Goal: Task Accomplishment & Management: Complete application form

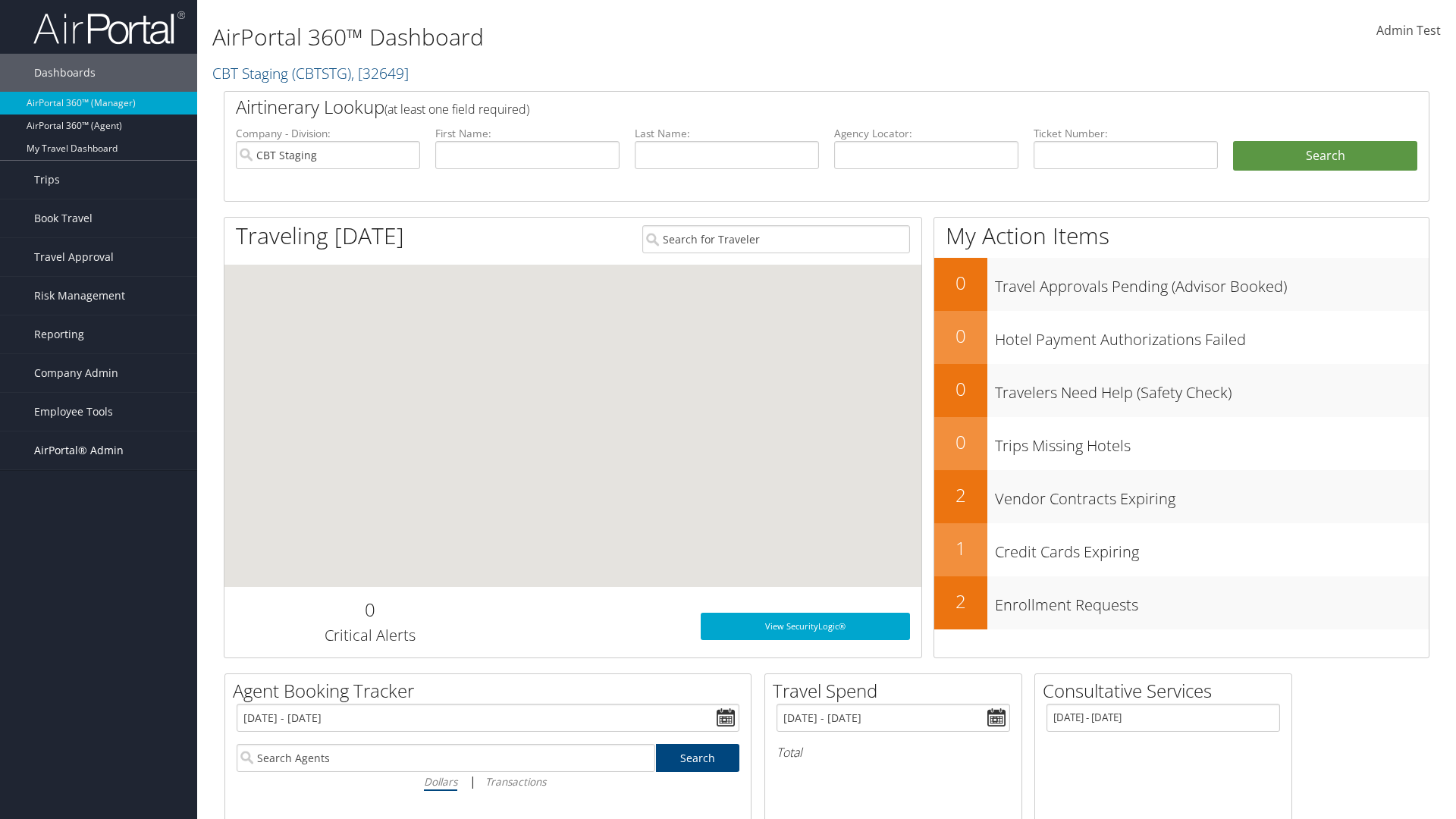
click at [98, 451] on span "AirPortal® Admin" at bounding box center [79, 451] width 90 height 38
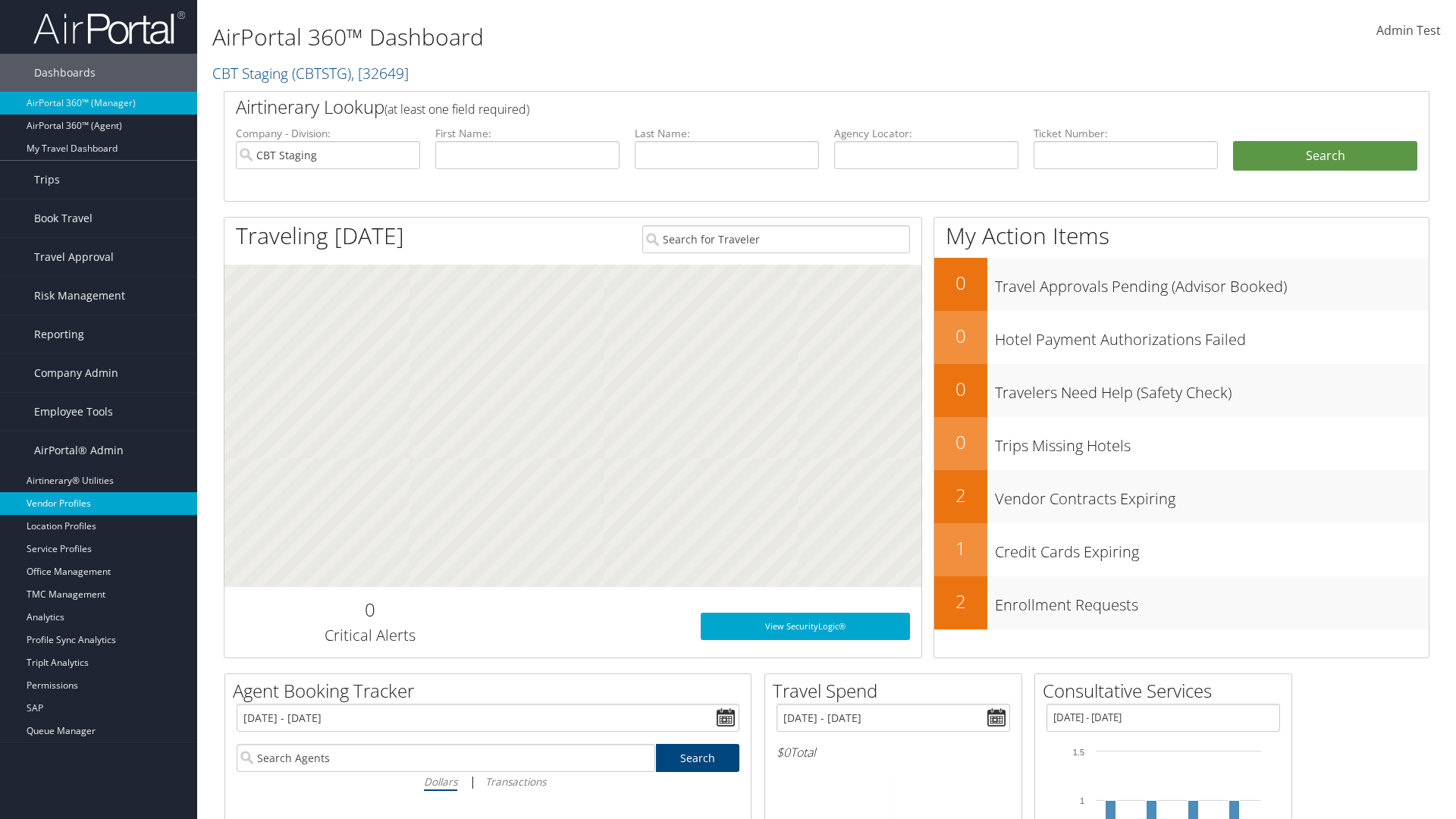
click at [98, 504] on link "Vendor Profiles" at bounding box center [98, 504] width 197 height 23
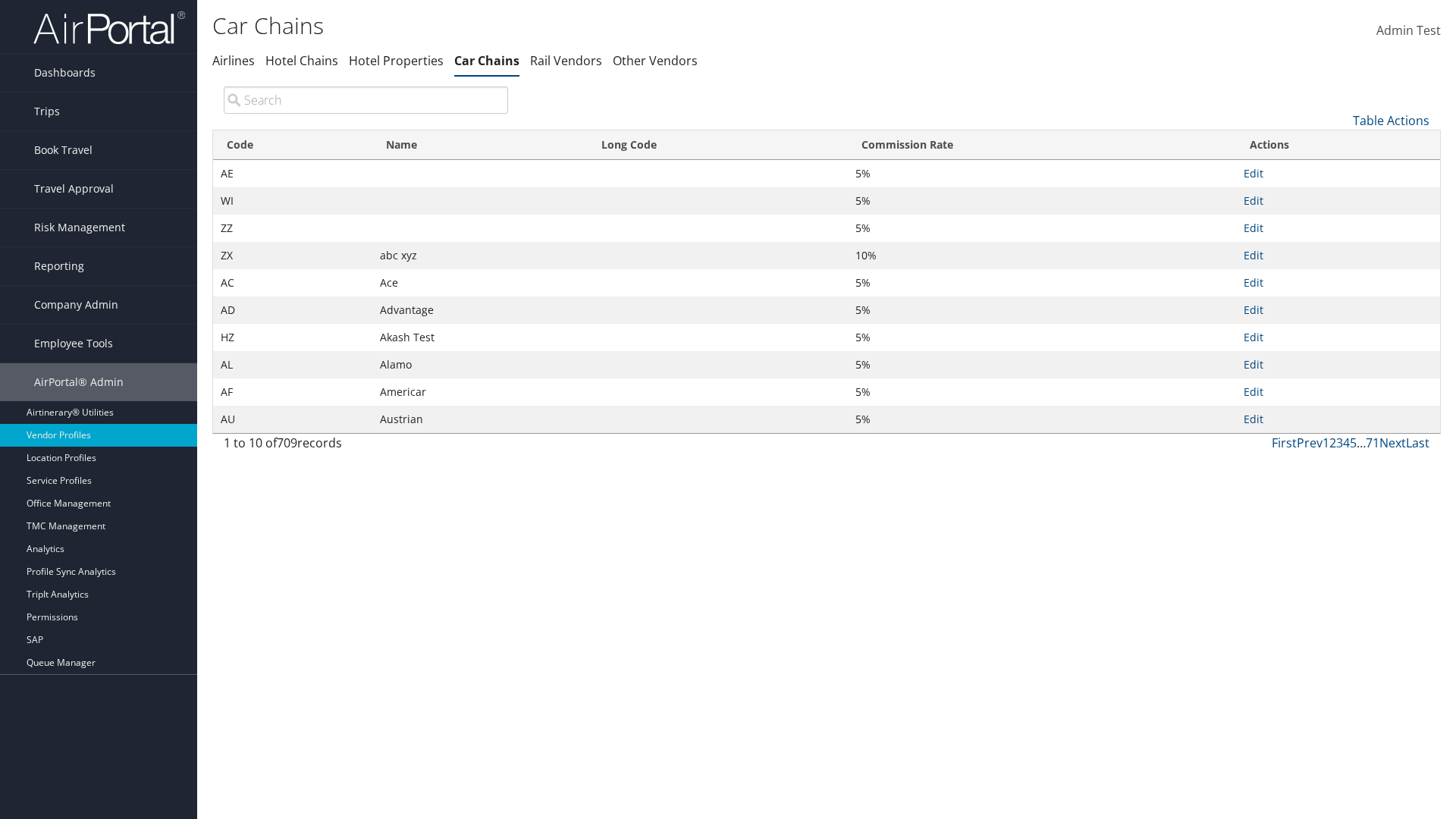
click at [1391, 120] on link "Table Actions" at bounding box center [1391, 120] width 76 height 17
click at [1340, 143] on link "New Record" at bounding box center [1339, 143] width 199 height 26
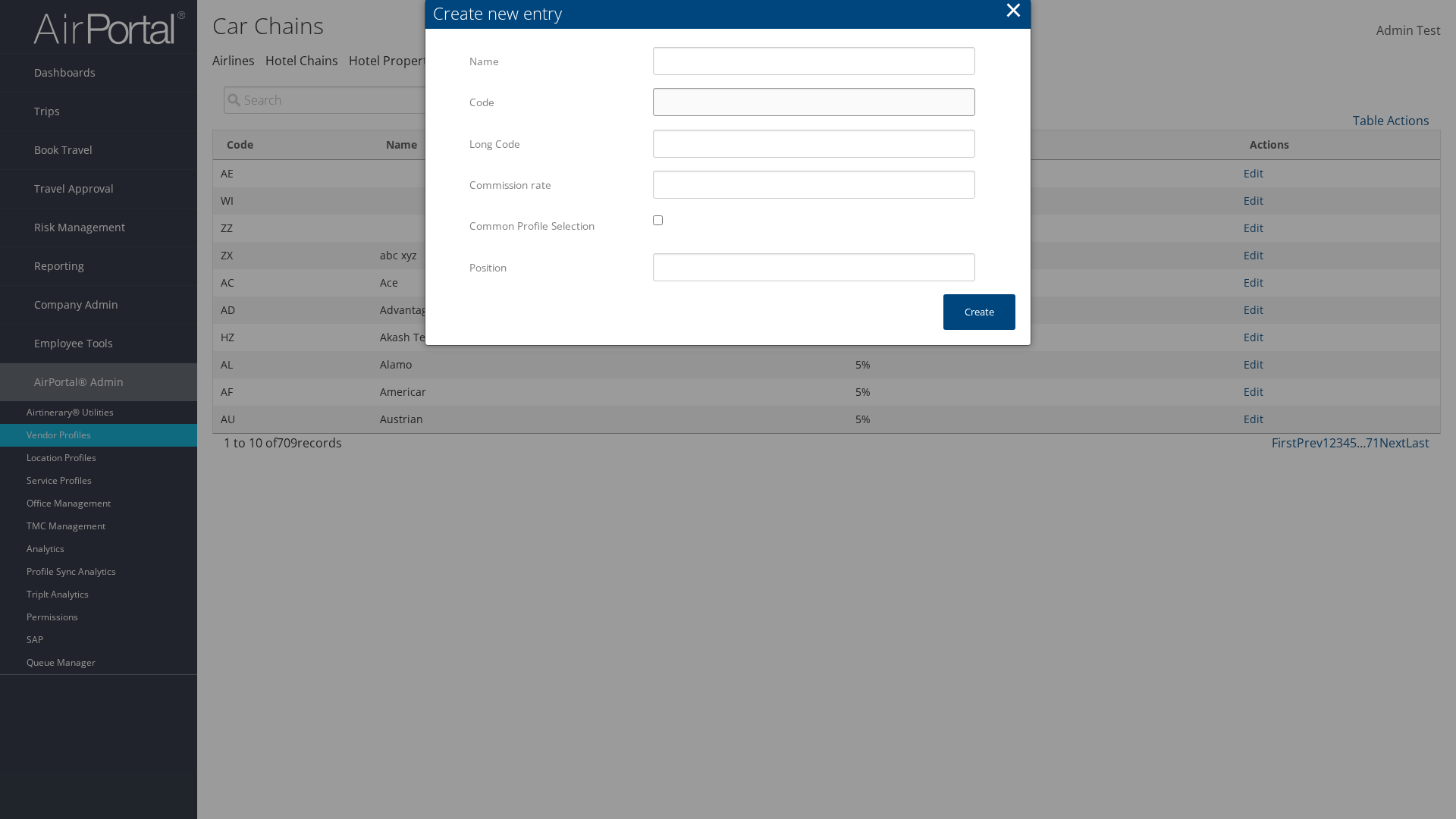
click at [814, 102] on input "Code" at bounding box center [814, 102] width 322 height 28
type input "|j"
click at [814, 61] on input "Test" at bounding box center [814, 61] width 322 height 28
type input "Test"
type input "test"
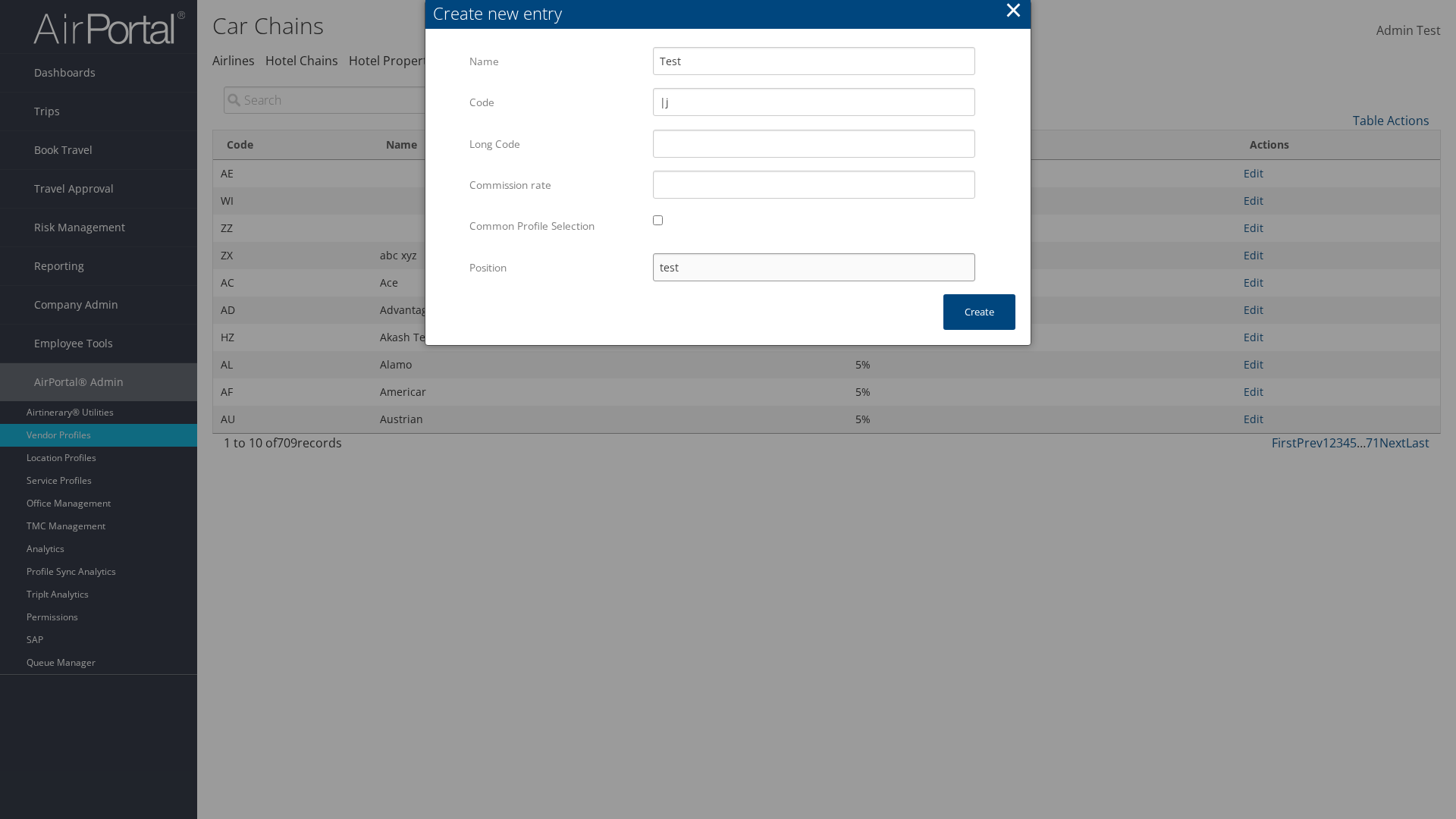
type input "|j"
type input "test"
click at [979, 312] on button "Create" at bounding box center [979, 311] width 72 height 35
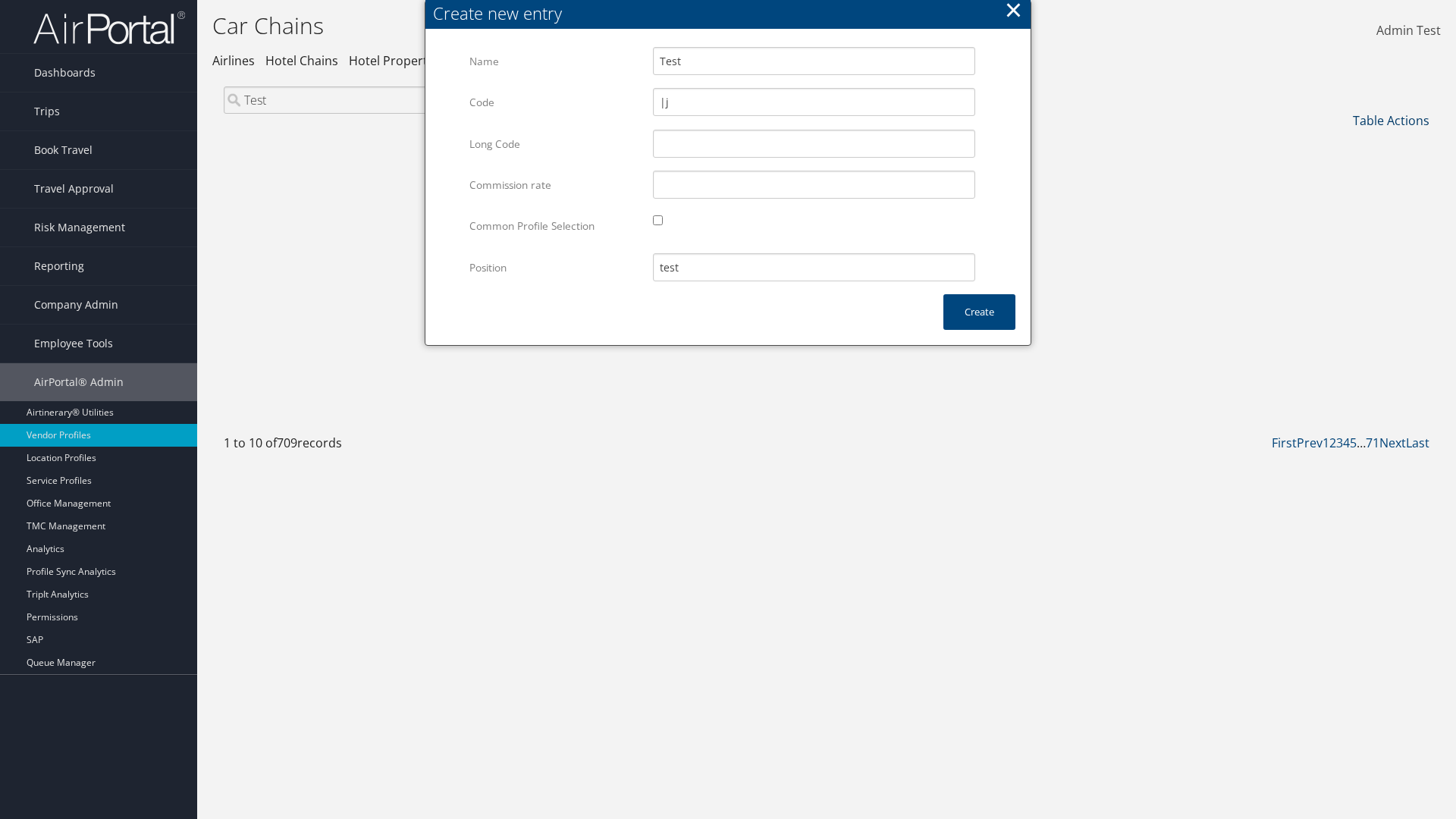
type input "Test"
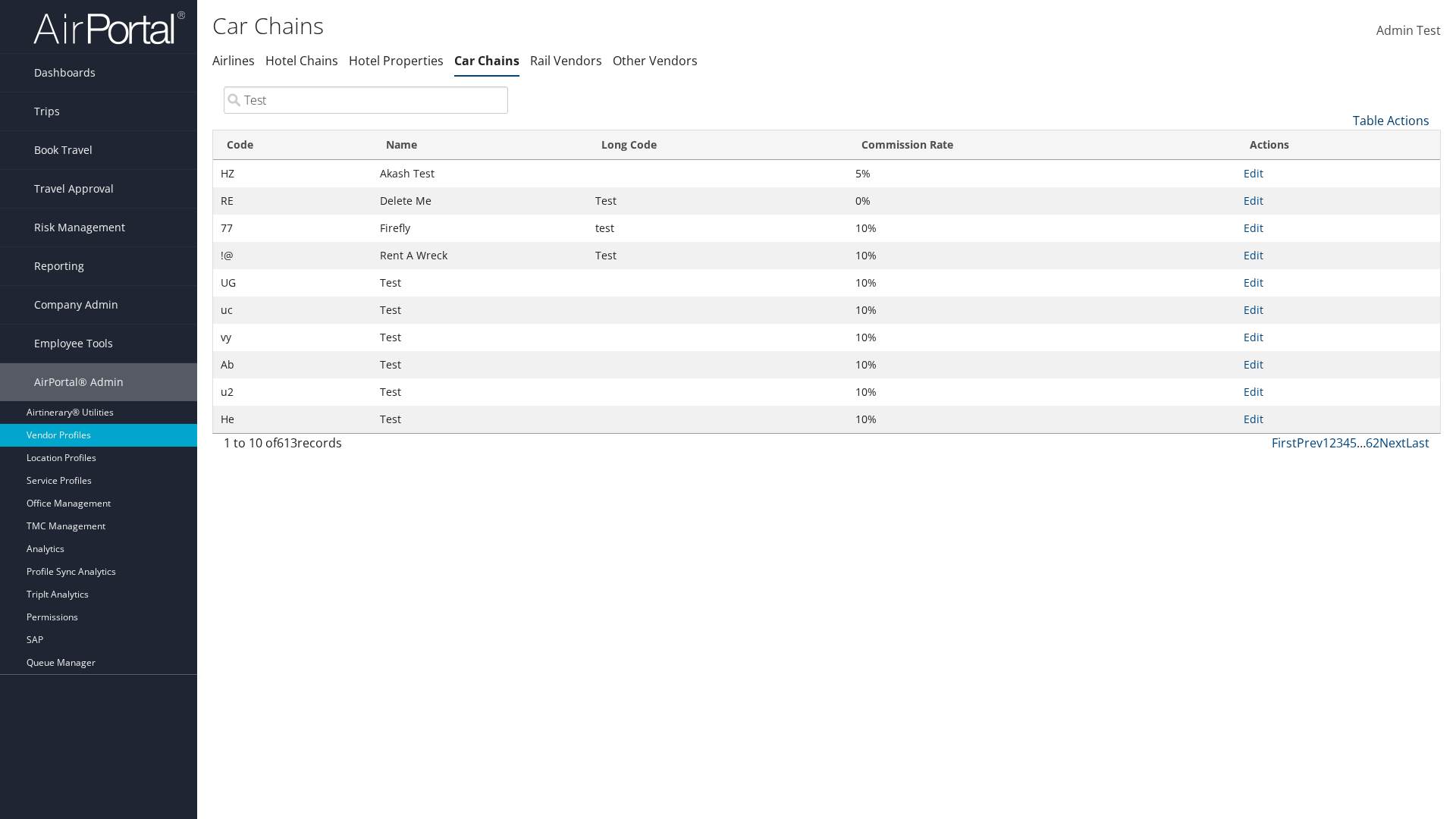
click at [1391, 120] on link "Table Actions" at bounding box center [1391, 120] width 76 height 17
click at [1340, 195] on link "Column Visibility" at bounding box center [1339, 195] width 199 height 26
click at [1340, 145] on link "Code" at bounding box center [1339, 145] width 199 height 26
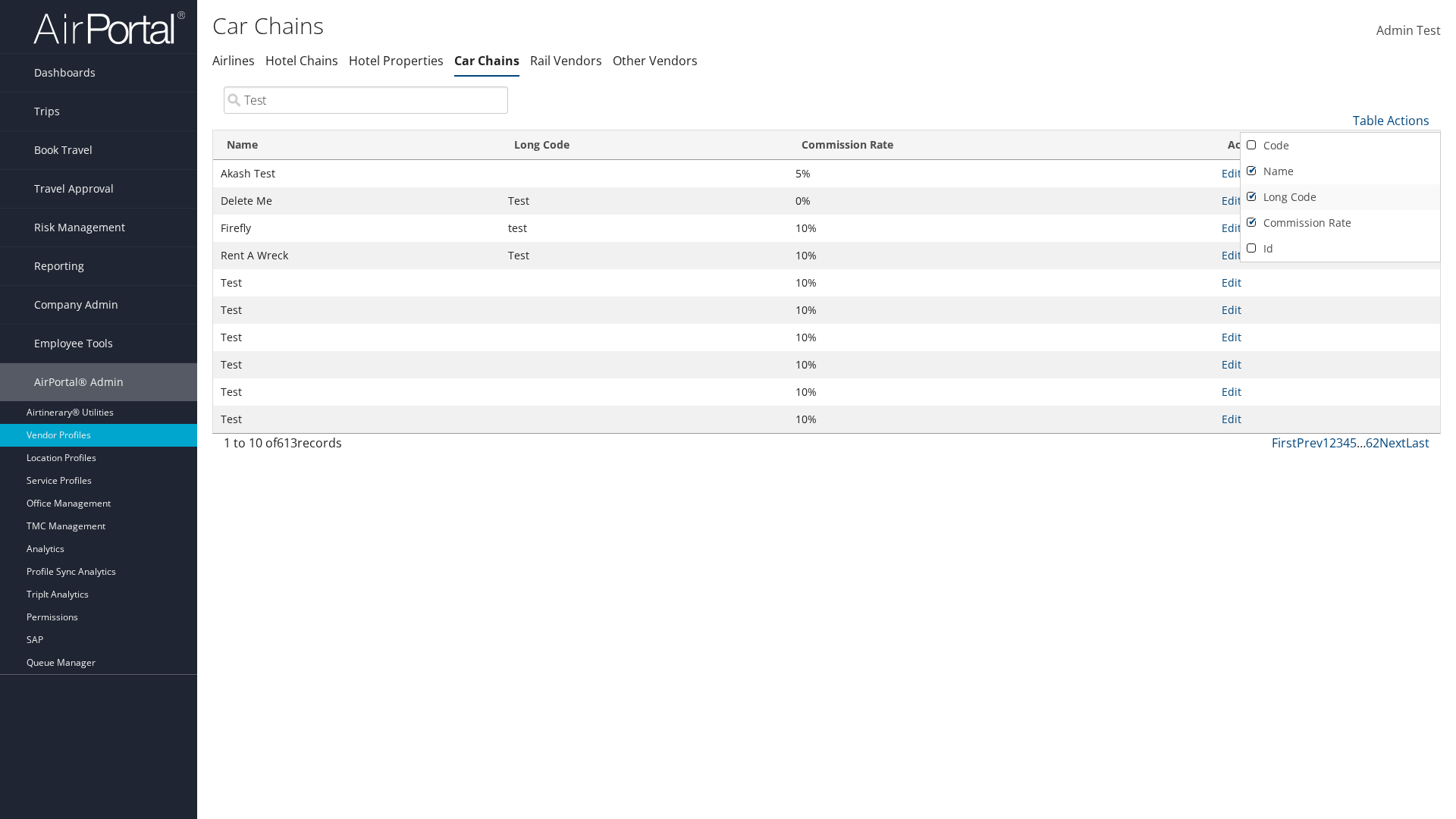
click at [1340, 171] on link "Name" at bounding box center [1339, 171] width 199 height 26
click at [1340, 196] on link "Long Code" at bounding box center [1339, 197] width 199 height 26
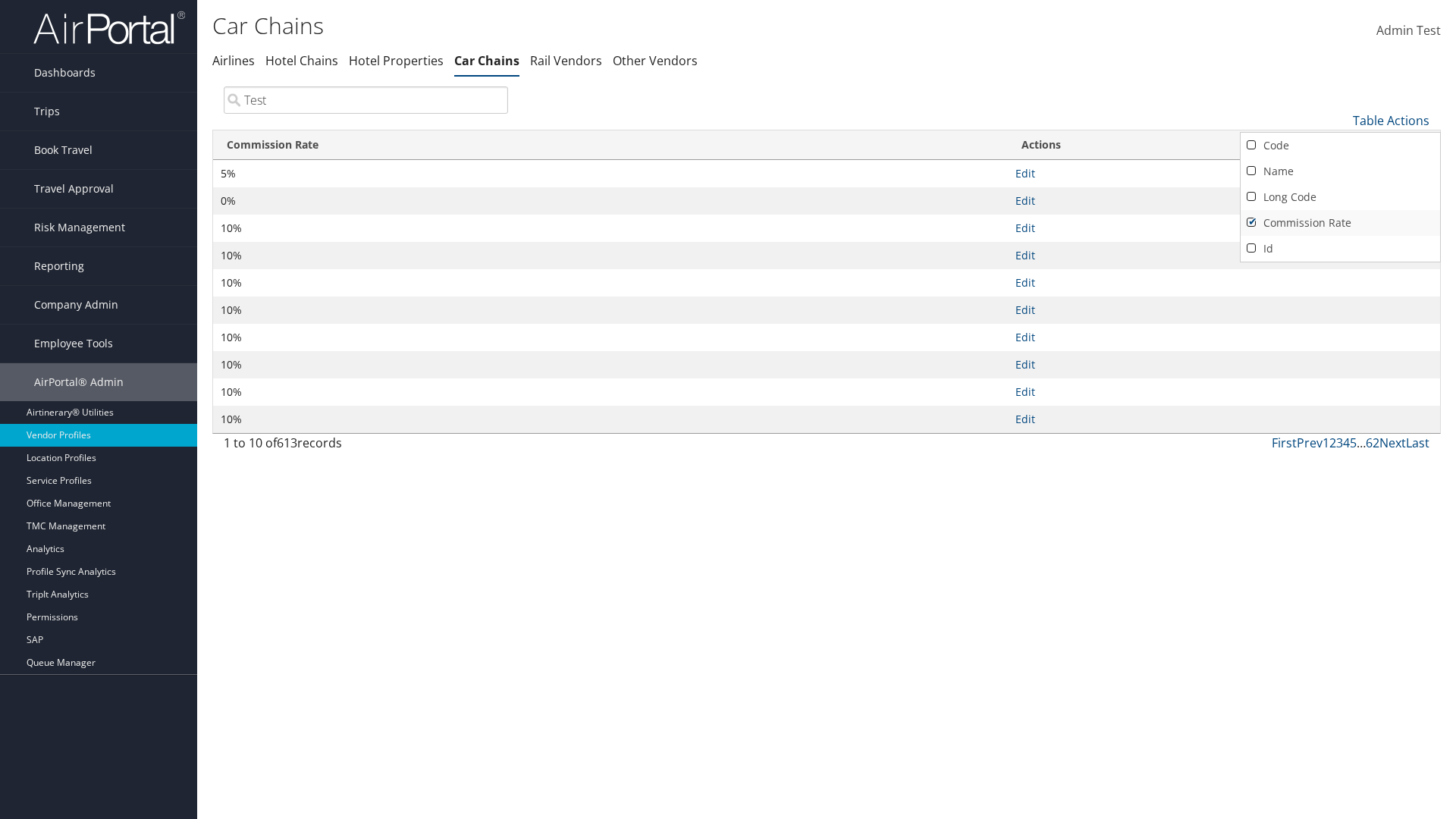
click at [1340, 222] on link "Commission Rate" at bounding box center [1339, 223] width 199 height 26
click at [728, 410] on div at bounding box center [728, 409] width 1456 height 819
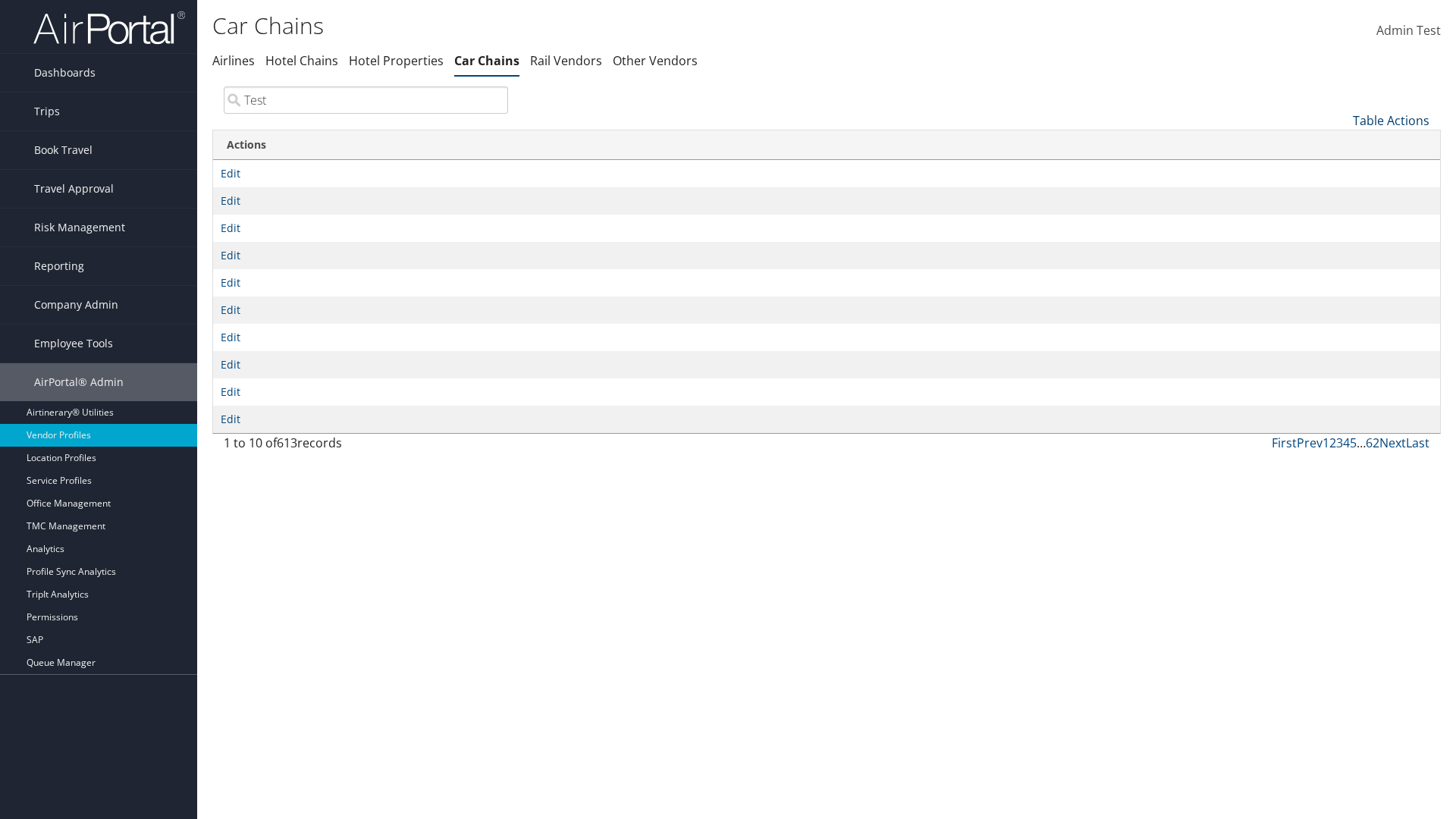
click at [1391, 120] on link "Table Actions" at bounding box center [1391, 120] width 76 height 17
click at [1340, 195] on link "Column Visibility" at bounding box center [1339, 195] width 199 height 26
click at [1340, 145] on link "Code" at bounding box center [1339, 145] width 199 height 26
